Goal: Find specific page/section: Find specific page/section

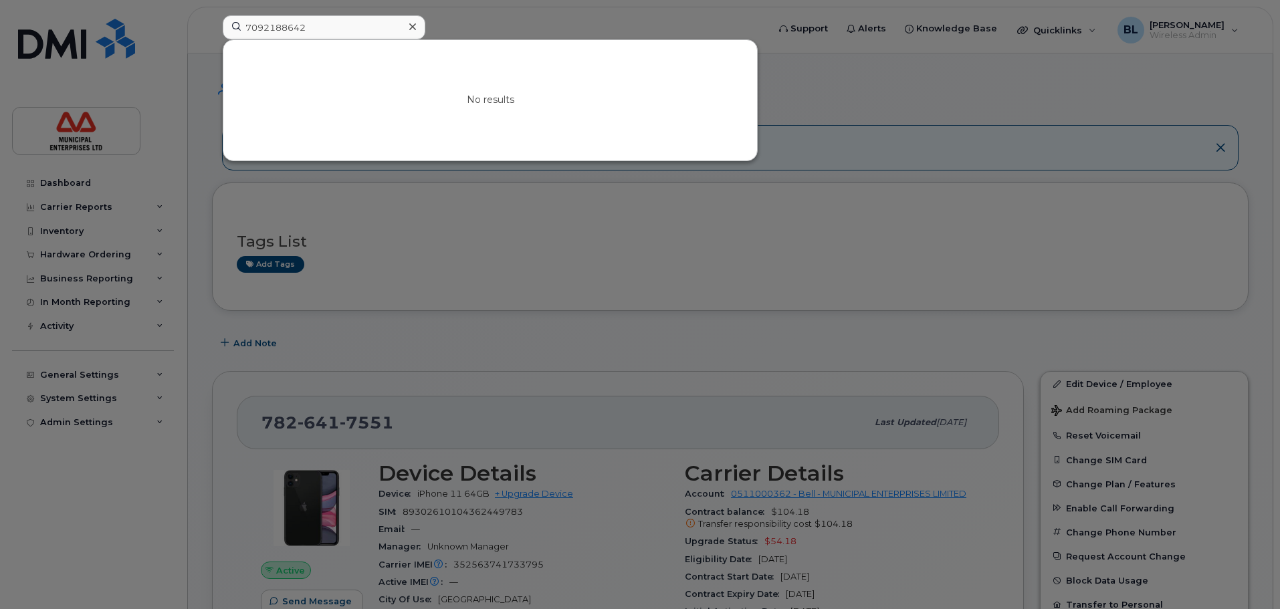
click at [417, 27] on div at bounding box center [412, 26] width 19 height 19
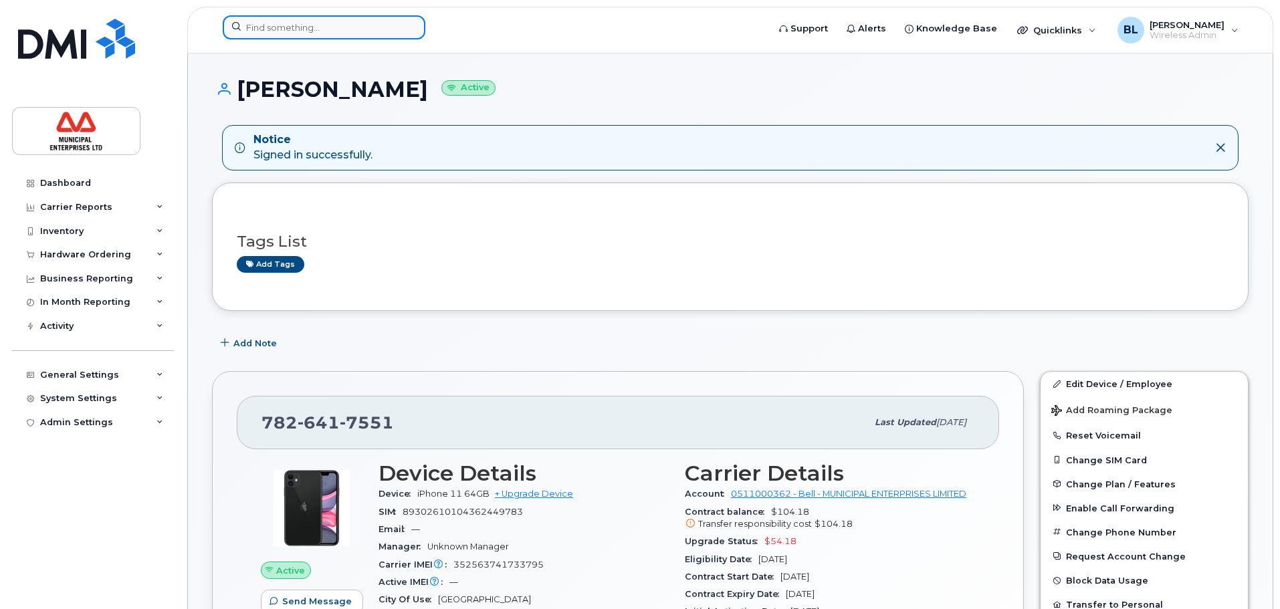
click at [317, 31] on input at bounding box center [324, 27] width 203 height 24
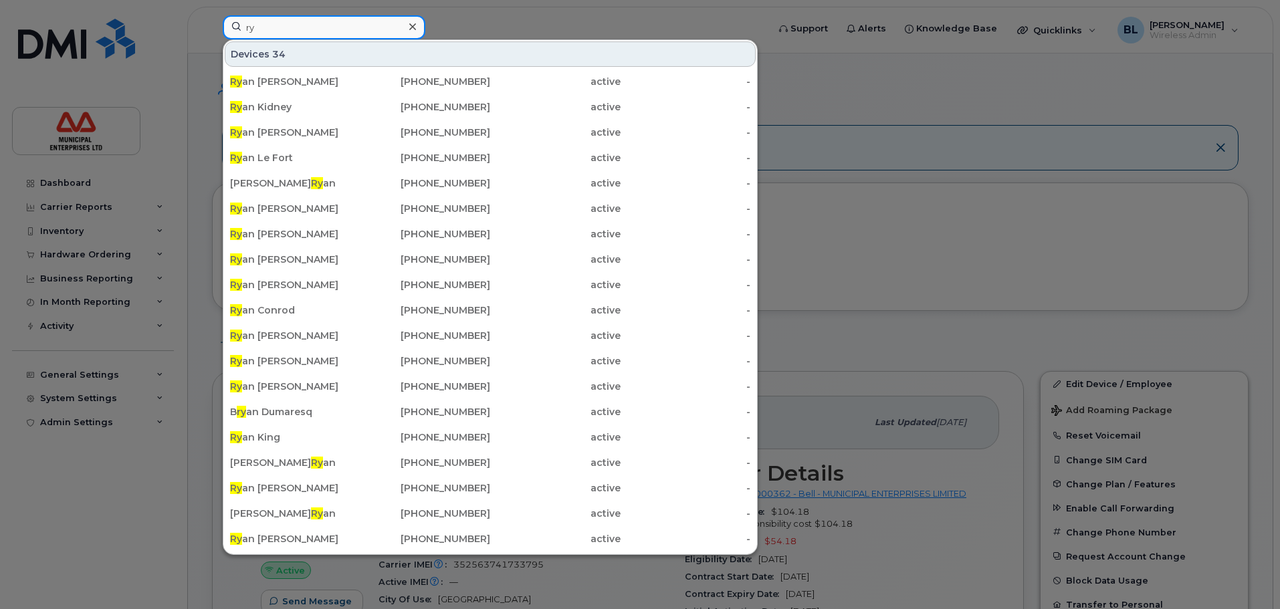
type input "r"
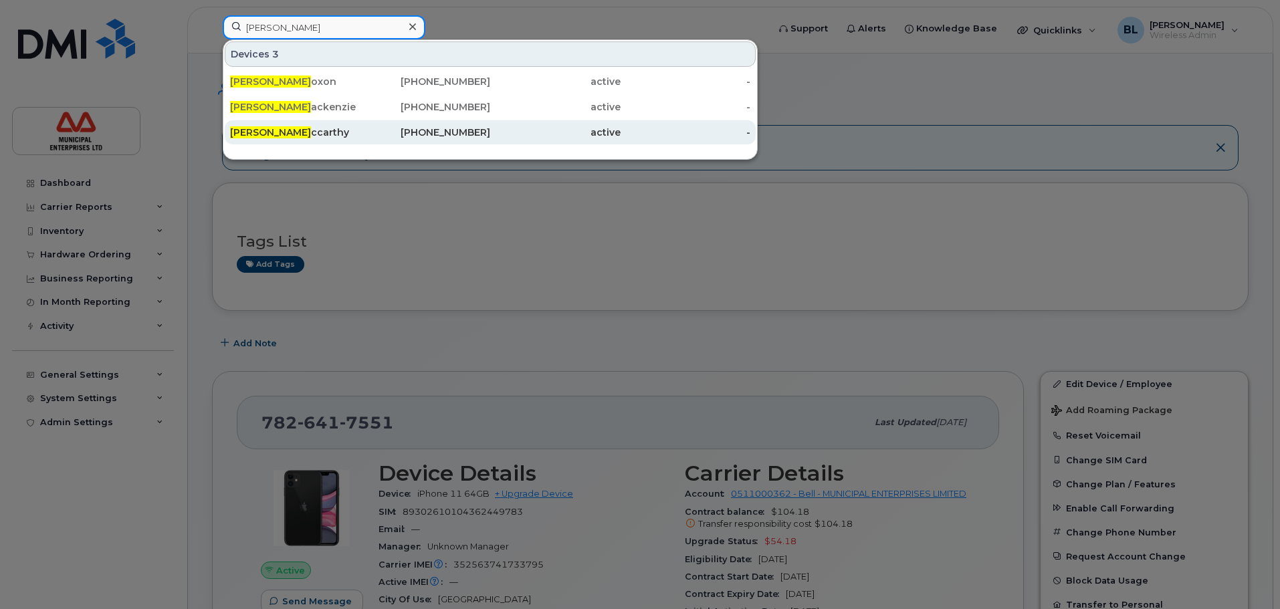
type input "[PERSON_NAME]"
click at [290, 134] on div "[PERSON_NAME]" at bounding box center [295, 132] width 130 height 13
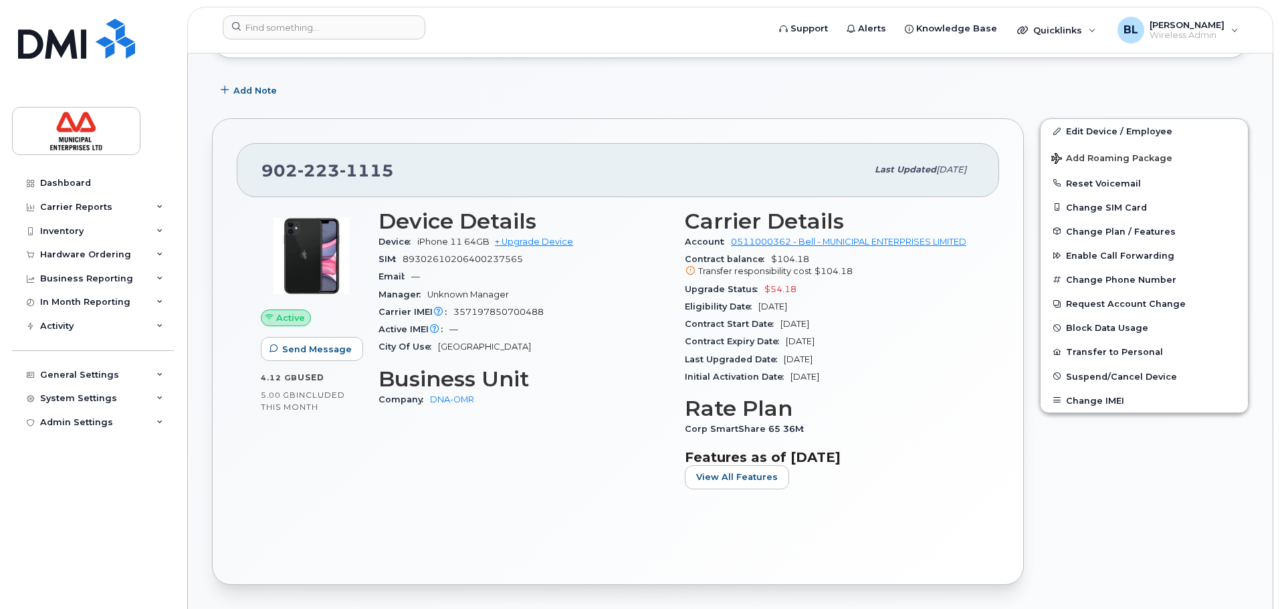
scroll to position [201, 0]
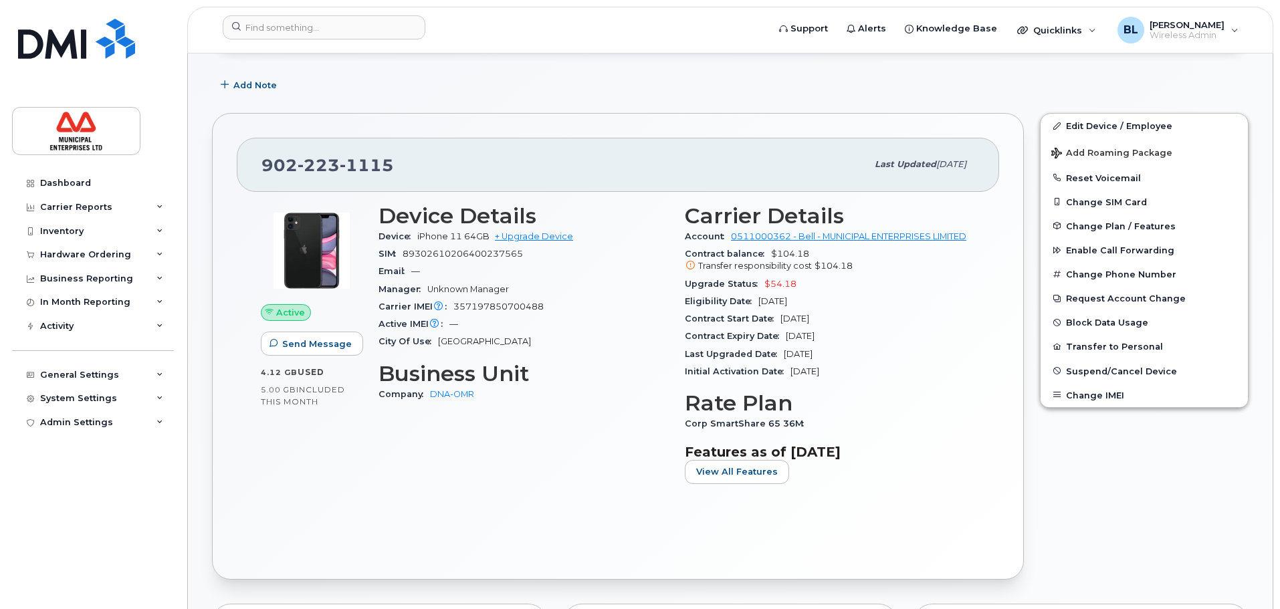
drag, startPoint x: 819, startPoint y: 301, endPoint x: 677, endPoint y: 300, distance: 142.4
click at [677, 300] on div "Carrier Details Account 0511000362 - Bell - MUNICIPAL ENTERPRISES LIMITED Contr…" at bounding box center [830, 349] width 306 height 307
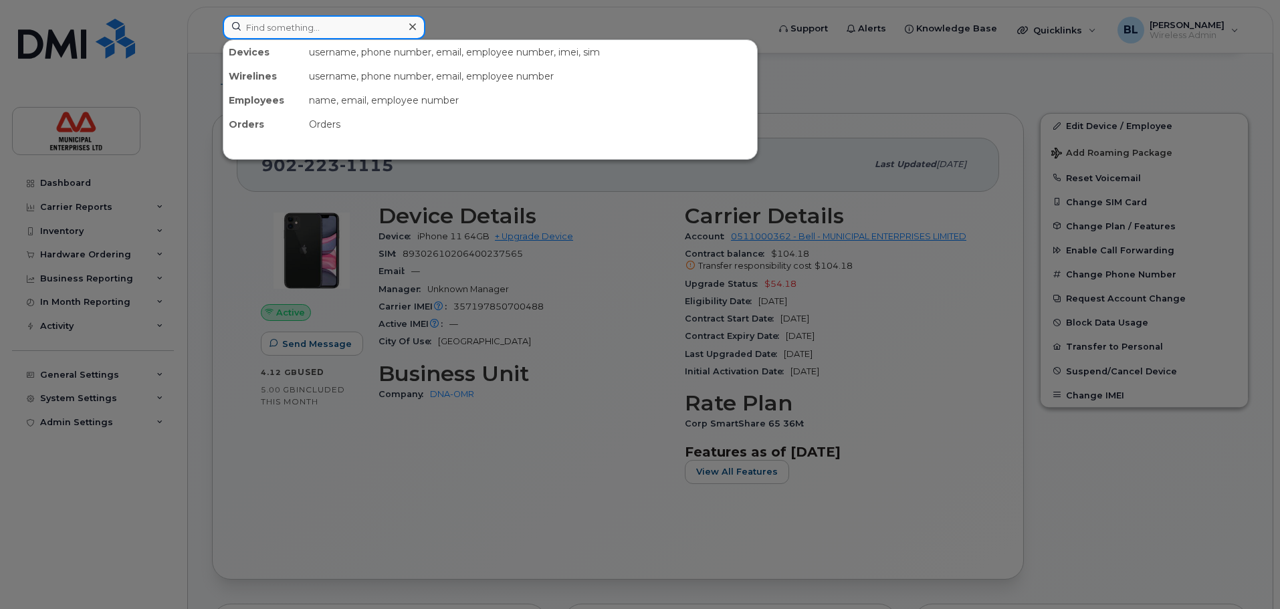
click at [307, 25] on input at bounding box center [324, 27] width 203 height 24
click at [278, 27] on input at bounding box center [324, 27] width 203 height 24
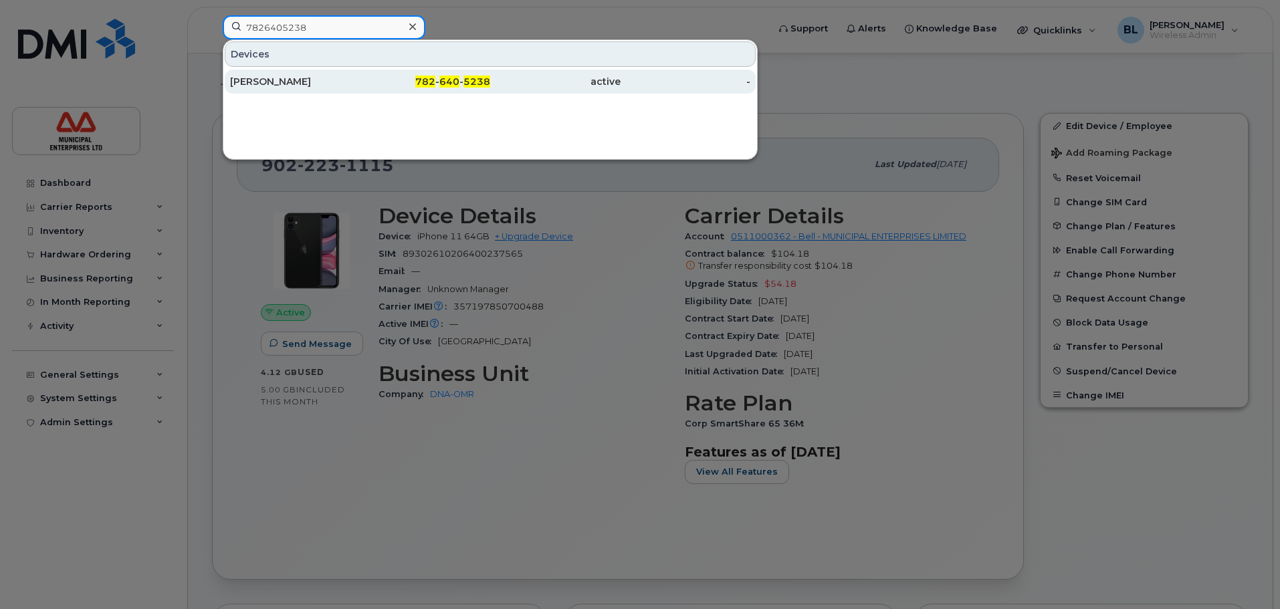
type input "7826405238"
click at [265, 84] on div "Levi Martin" at bounding box center [295, 81] width 130 height 13
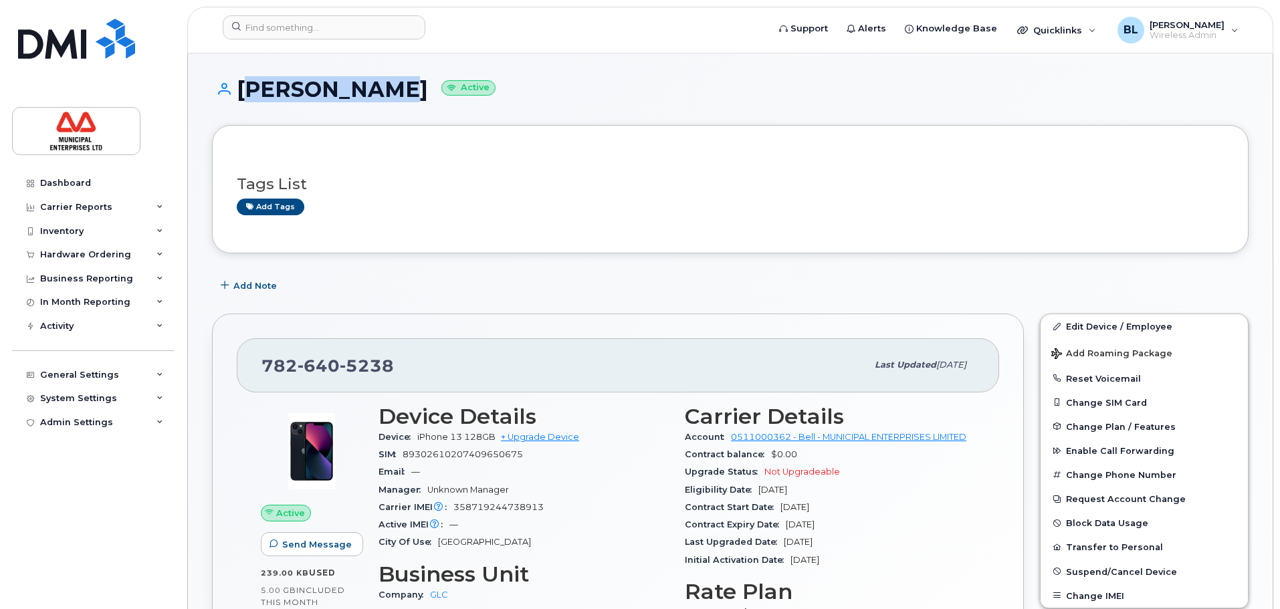
drag, startPoint x: 362, startPoint y: 92, endPoint x: 239, endPoint y: 92, distance: 123.1
click at [239, 92] on h1 "Levi Martin Active" at bounding box center [730, 89] width 1037 height 23
copy h1 "Levi Martin"
